Goal: Task Accomplishment & Management: Manage account settings

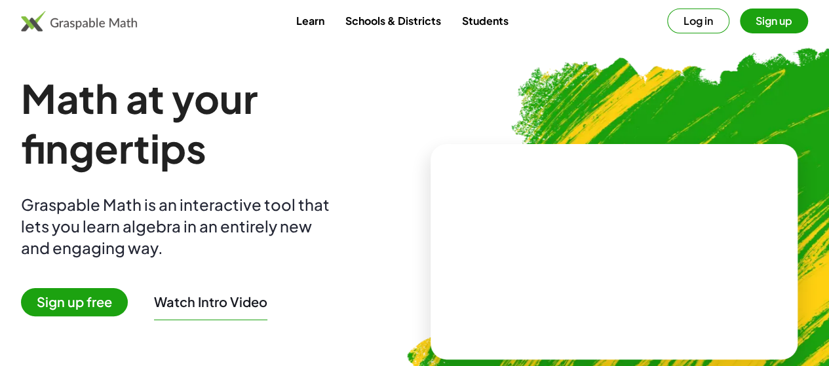
click at [667, 27] on button "Log in" at bounding box center [698, 21] width 62 height 25
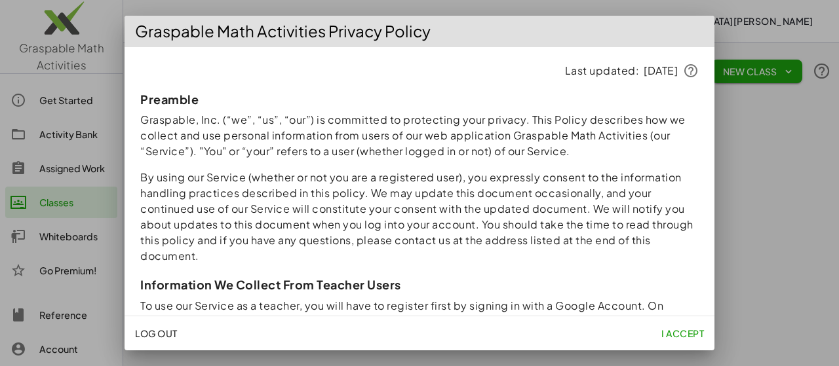
click at [679, 335] on span "I accept" at bounding box center [682, 334] width 43 height 12
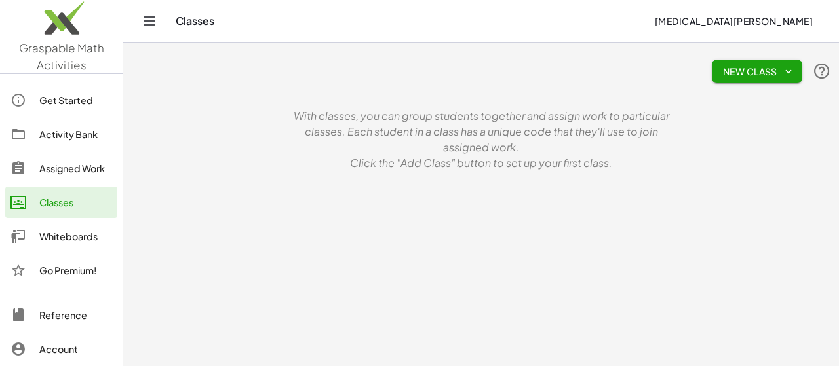
click at [769, 66] on span "New Class" at bounding box center [756, 72] width 69 height 12
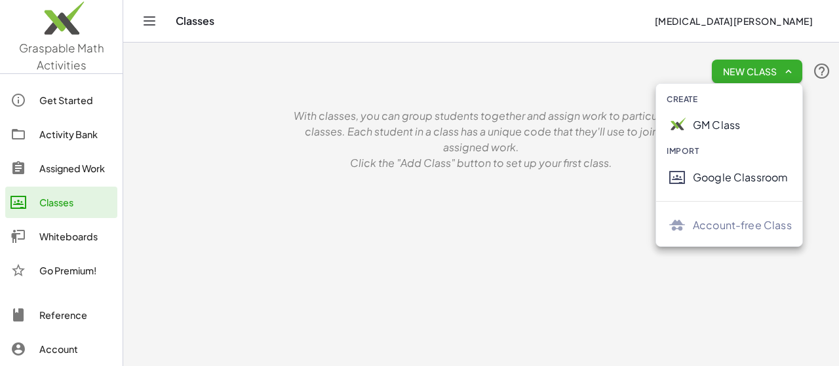
click at [719, 125] on div "GM Class" at bounding box center [742, 125] width 99 height 16
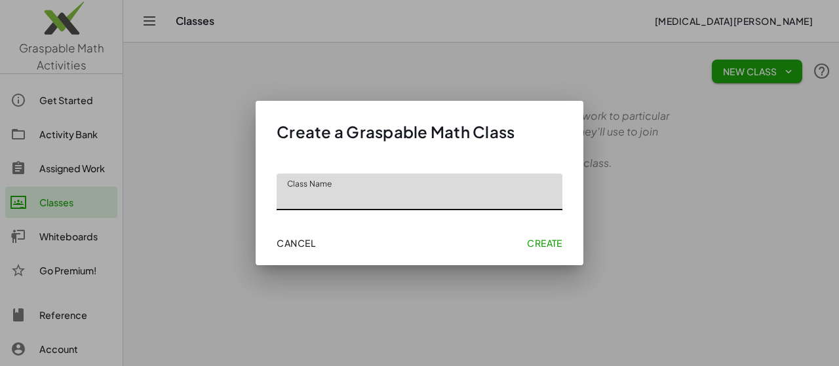
click at [377, 199] on input "Class Name" at bounding box center [419, 192] width 286 height 37
click at [377, 199] on input "*" at bounding box center [419, 192] width 286 height 37
type input "**********"
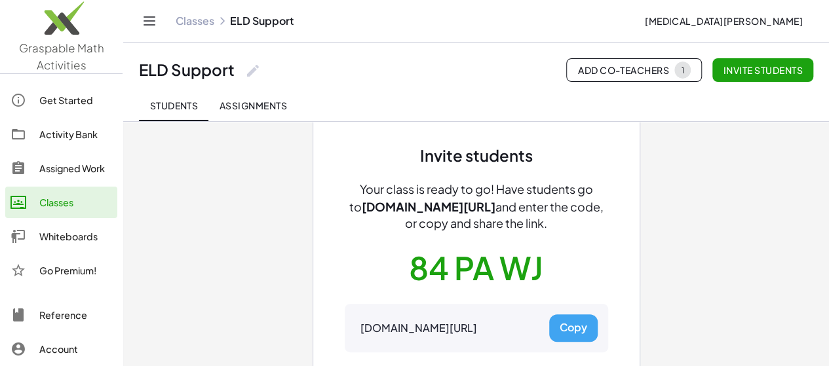
scroll to position [46, 0]
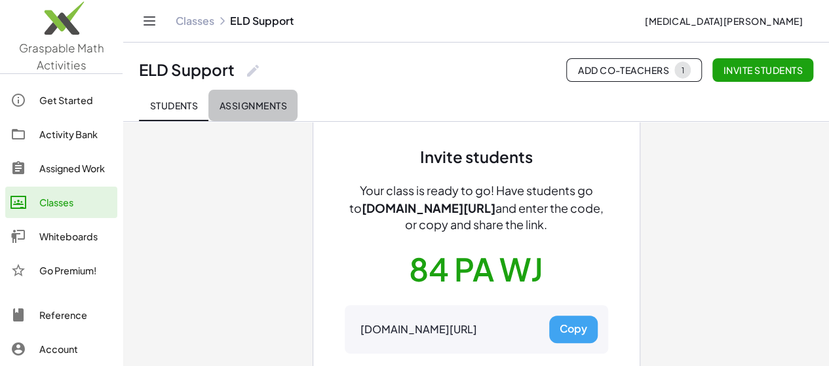
click at [252, 107] on span "Assignments" at bounding box center [253, 106] width 68 height 12
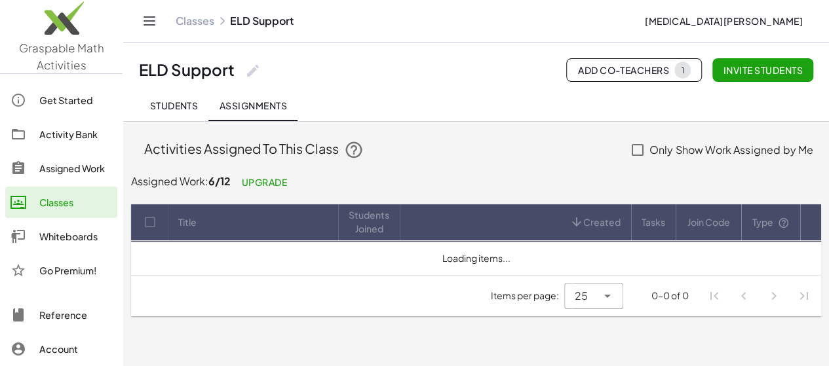
scroll to position [0, 0]
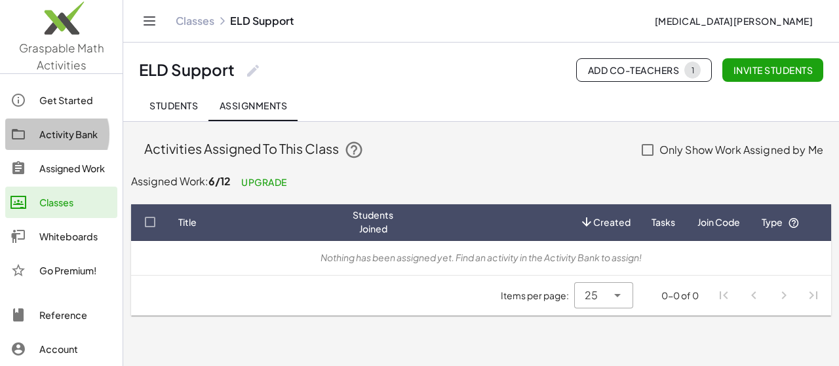
click at [71, 138] on div "Activity Bank" at bounding box center [75, 134] width 73 height 16
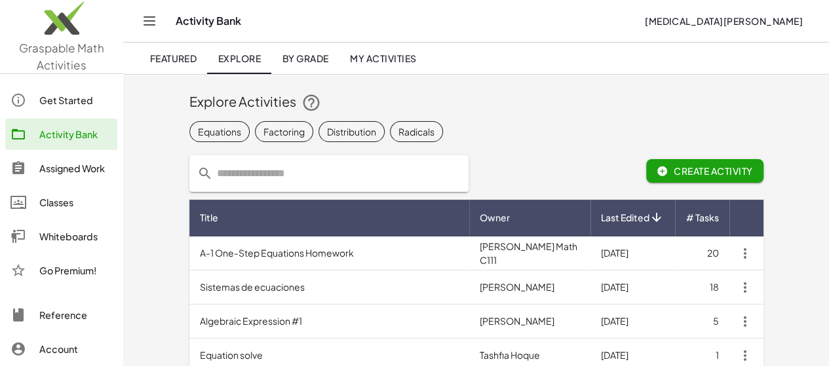
click at [210, 261] on td "A-1 One-Step Equations Homework" at bounding box center [329, 254] width 280 height 34
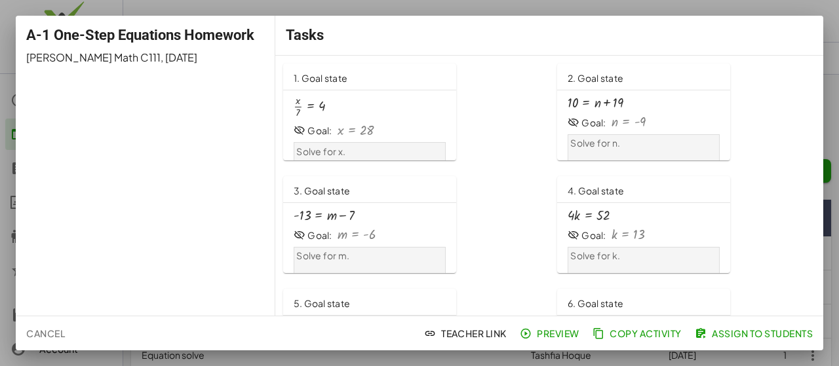
click at [47, 332] on span "Cancel" at bounding box center [45, 334] width 39 height 12
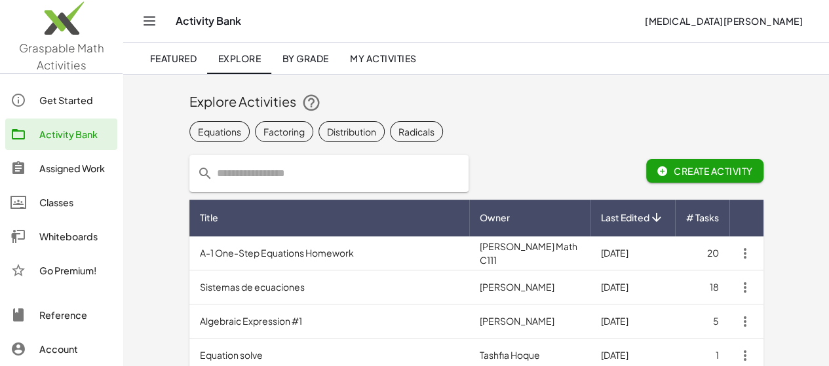
click at [213, 169] on input "text" at bounding box center [337, 173] width 248 height 37
click at [263, 132] on div "Factoring" at bounding box center [283, 131] width 41 height 14
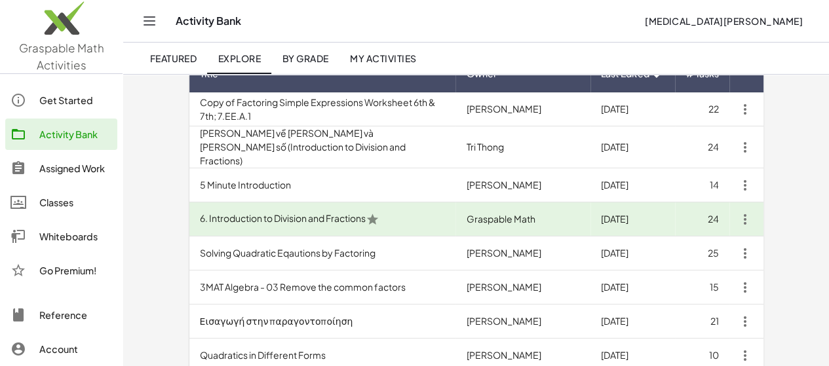
scroll to position [154, 0]
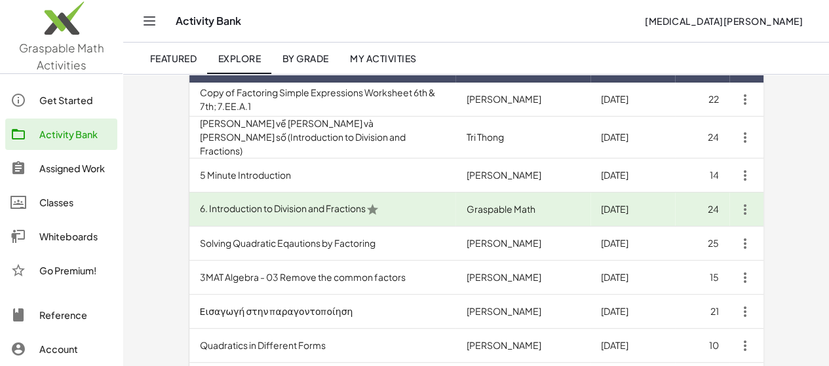
click at [335, 206] on td "6. Introduction to Division and Fractions" at bounding box center [322, 210] width 267 height 34
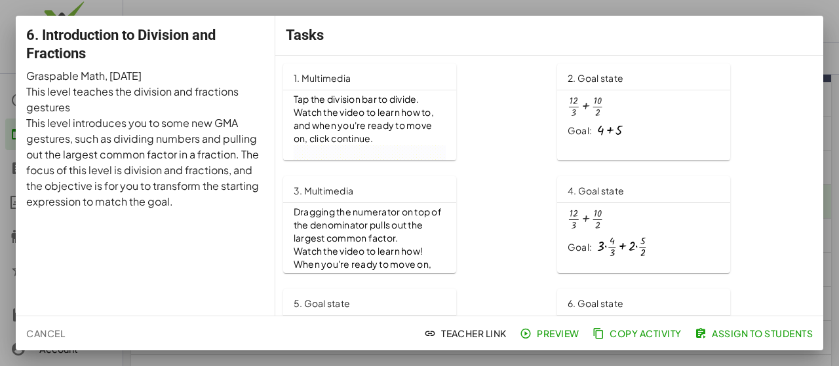
click at [52, 339] on button "Cancel" at bounding box center [45, 334] width 49 height 24
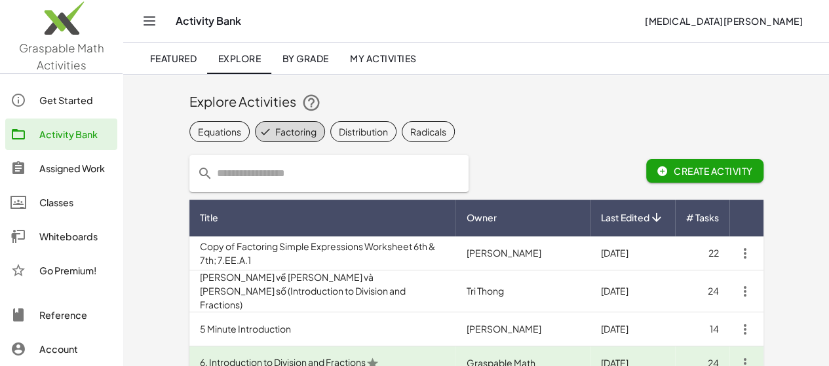
click at [213, 172] on input "text" at bounding box center [337, 173] width 248 height 37
click at [259, 129] on icon at bounding box center [265, 132] width 12 height 12
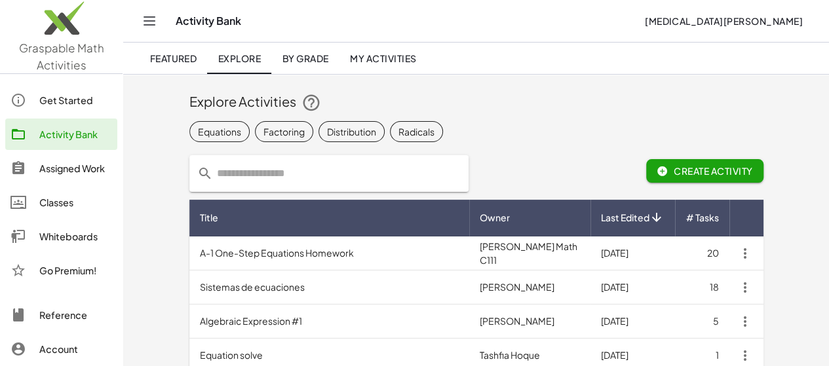
click at [213, 163] on input "text" at bounding box center [337, 173] width 248 height 37
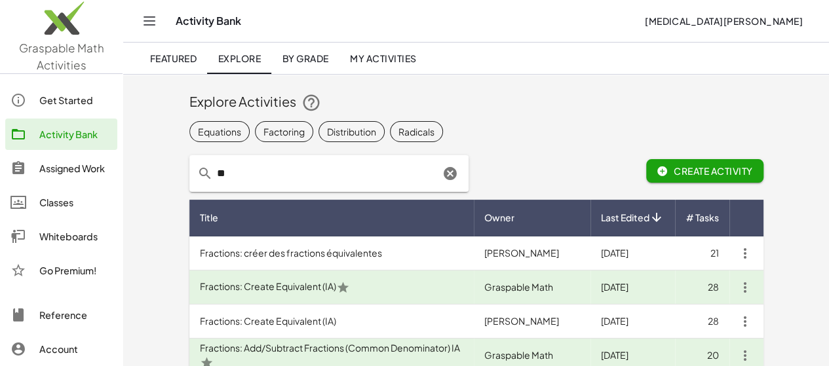
type input "*"
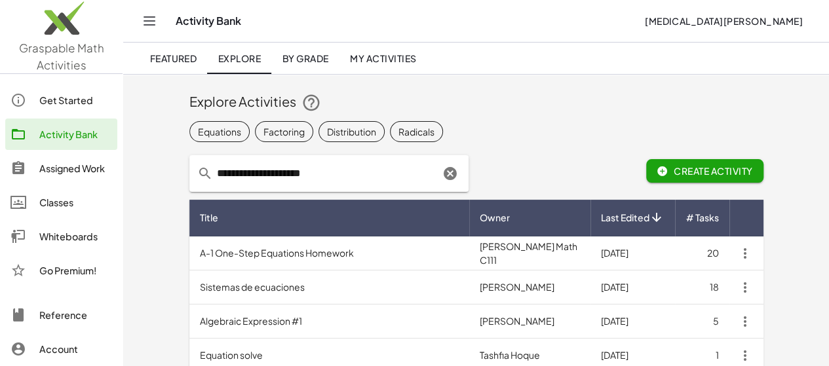
type input "**********"
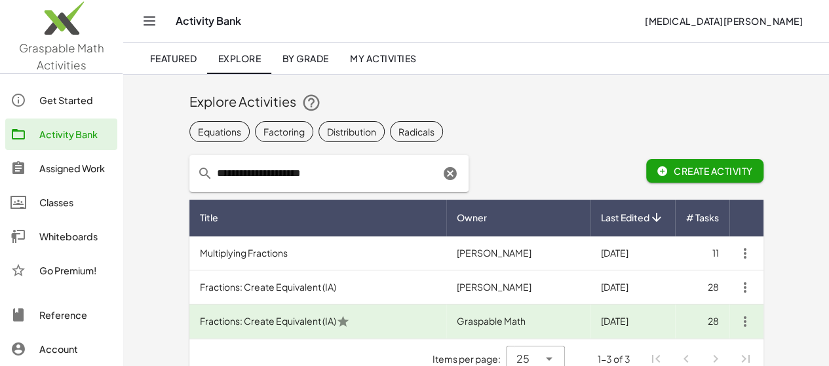
click at [208, 254] on td "Multiplying Fractions" at bounding box center [317, 254] width 257 height 34
